Goal: Check status: Check status

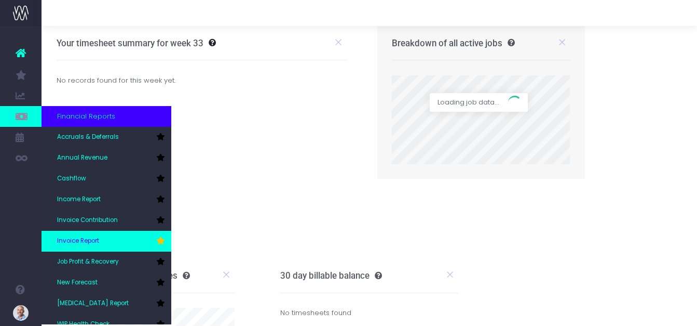
click at [90, 238] on span "Invoice Report" at bounding box center [78, 240] width 42 height 9
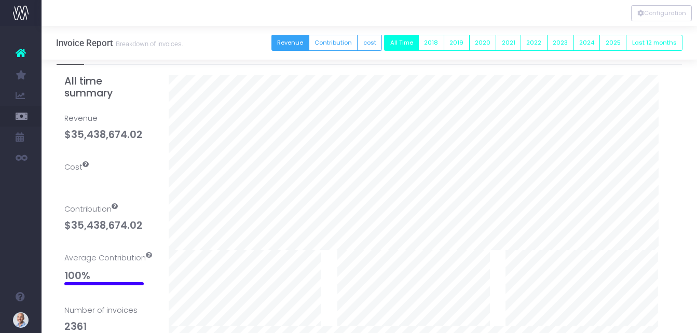
scroll to position [260, 0]
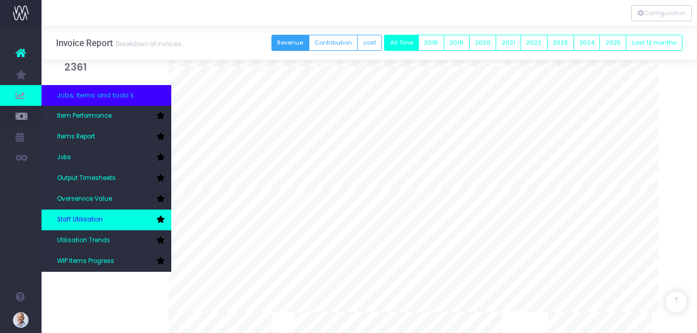
click at [88, 216] on span "Staff Utilisation" at bounding box center [80, 220] width 46 height 9
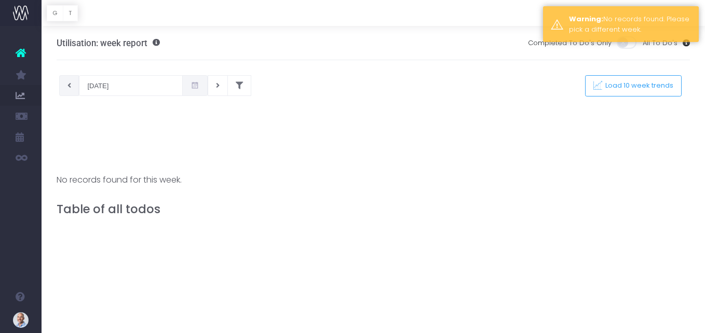
click at [68, 86] on icon at bounding box center [70, 86] width 4 height 0
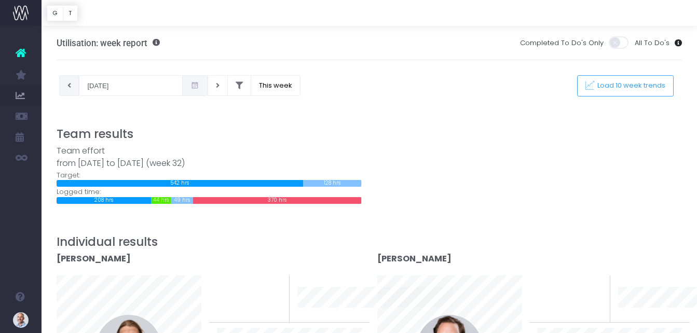
click at [66, 89] on button at bounding box center [69, 85] width 20 height 21
type input "28-07-2025"
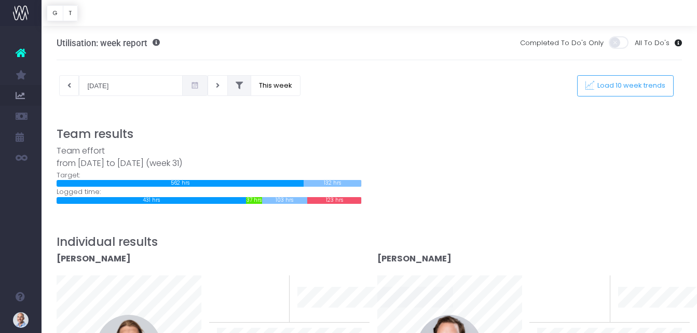
click at [240, 86] on icon at bounding box center [239, 86] width 7 height 0
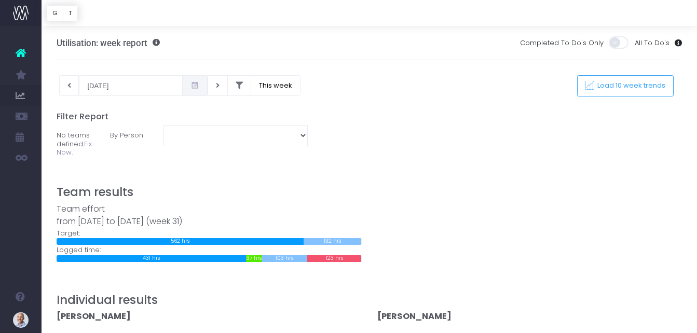
click at [86, 143] on link "Fix Now." at bounding box center [74, 148] width 35 height 18
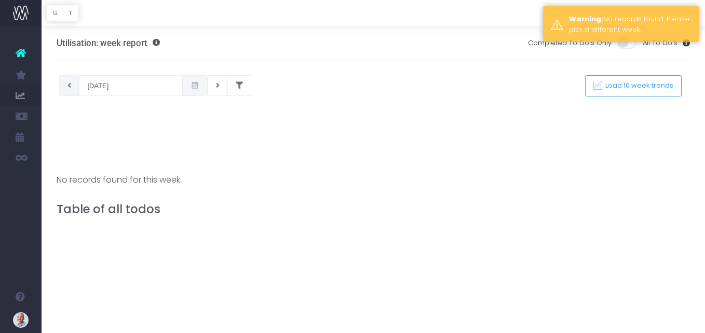
click at [65, 90] on button at bounding box center [69, 85] width 20 height 21
type input "[DATE]"
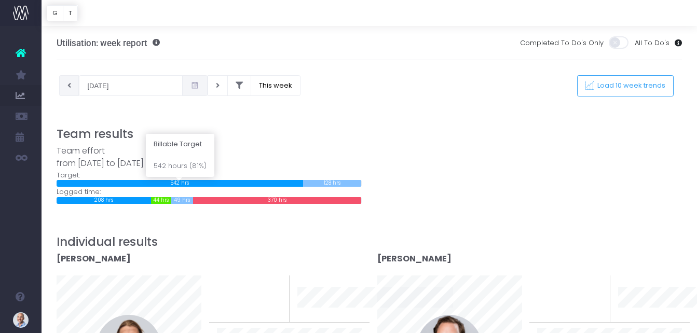
scroll to position [52, 0]
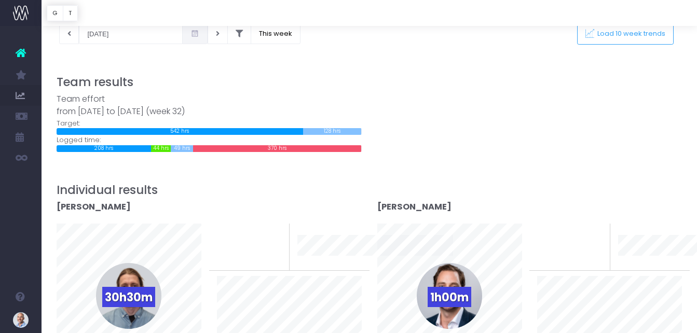
click at [120, 85] on h3 "Team results" at bounding box center [370, 82] width 626 height 14
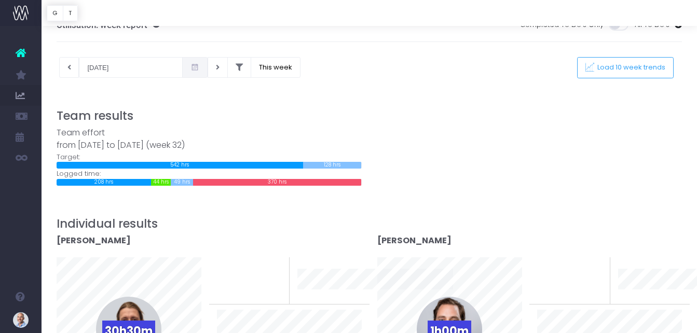
scroll to position [0, 0]
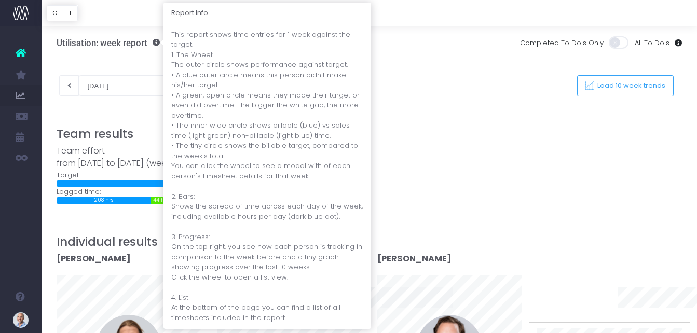
click at [156, 42] on span at bounding box center [153, 42] width 12 height 7
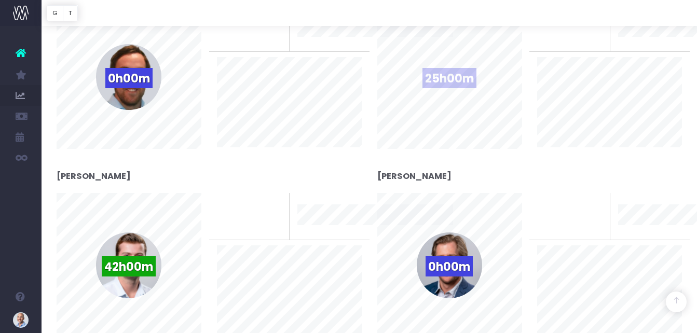
scroll to position [935, 0]
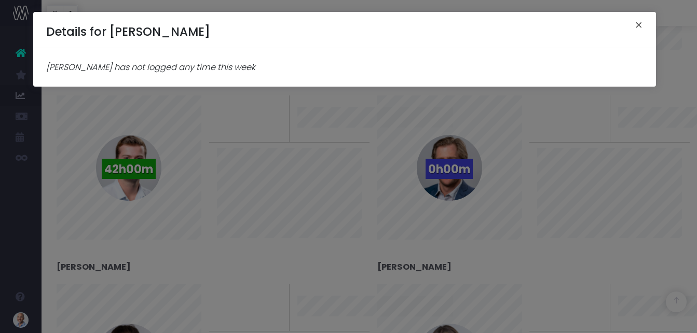
click at [642, 24] on button "×" at bounding box center [639, 26] width 22 height 17
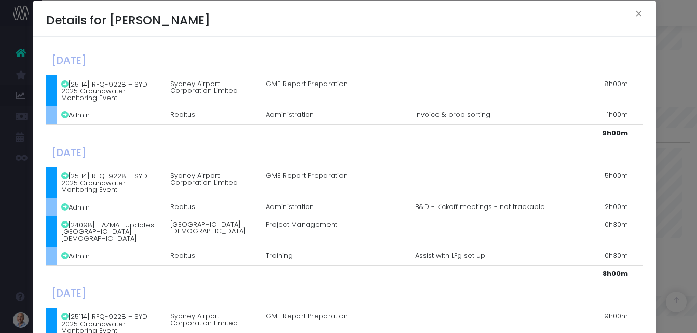
scroll to position [0, 0]
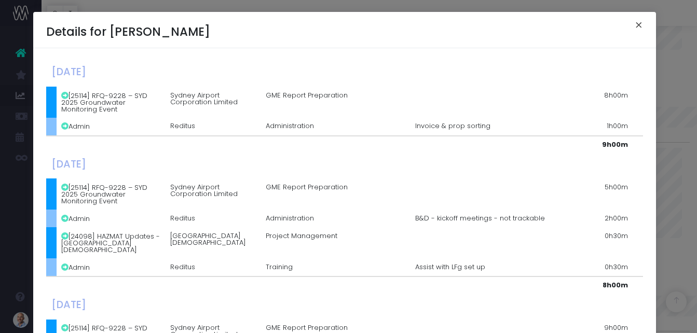
click at [634, 24] on button "×" at bounding box center [639, 26] width 22 height 17
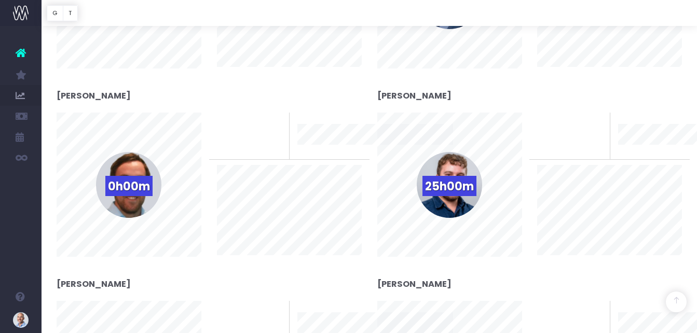
scroll to position [727, 0]
